Goal: Information Seeking & Learning: Learn about a topic

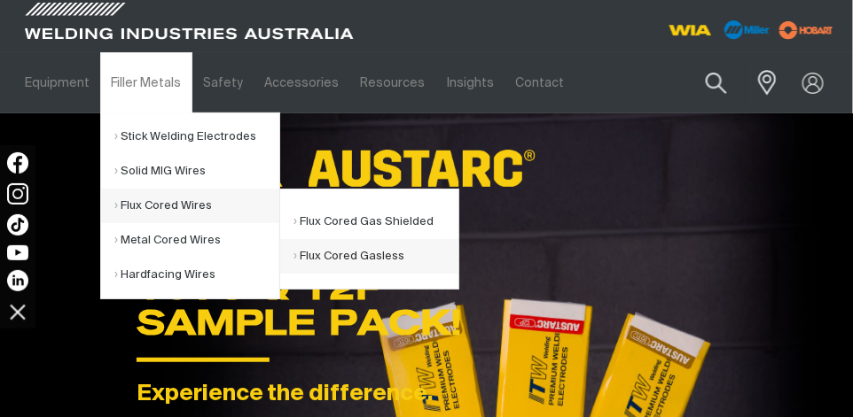
click at [340, 260] on link "Flux Cored Gasless" at bounding box center [375, 256] width 165 height 35
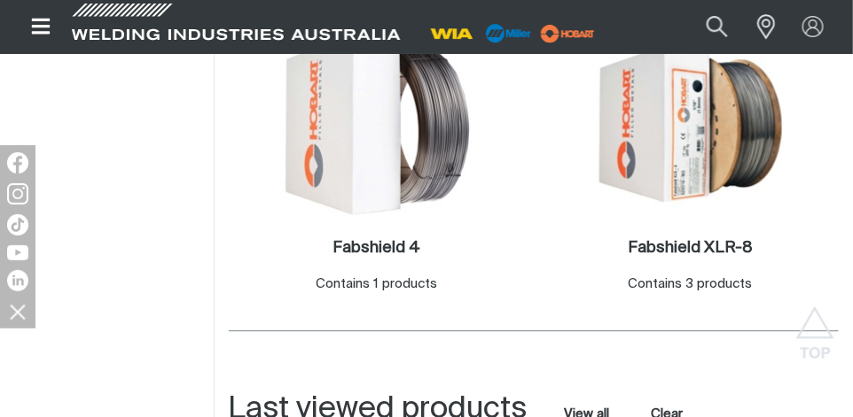
scroll to position [909, 0]
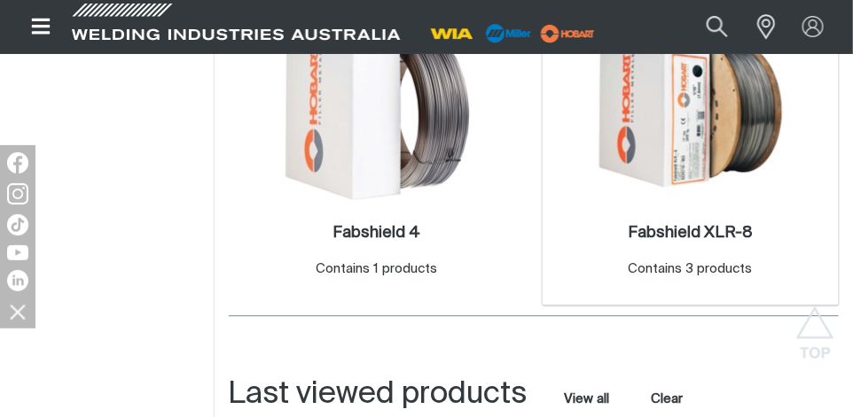
click at [643, 161] on img at bounding box center [691, 108] width 190 height 190
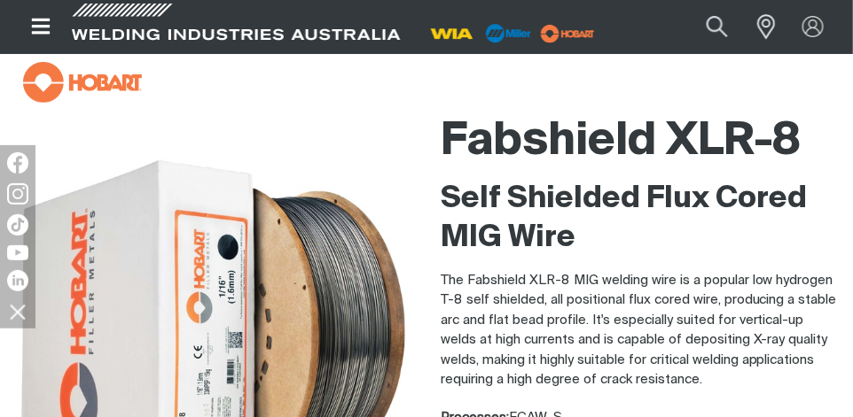
scroll to position [97, 0]
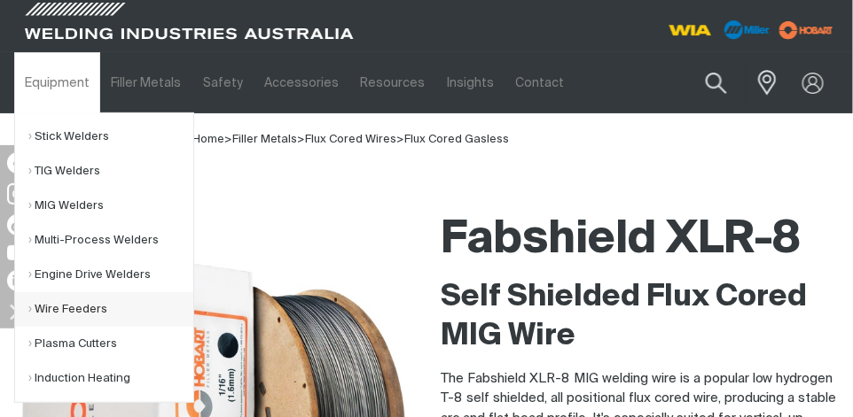
click at [85, 309] on link "Wire Feeders" at bounding box center [110, 309] width 165 height 35
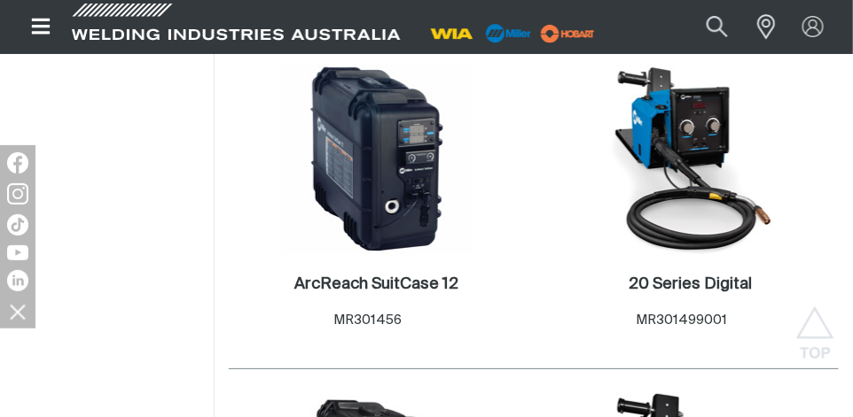
scroll to position [1337, 0]
